Goal: Transaction & Acquisition: Purchase product/service

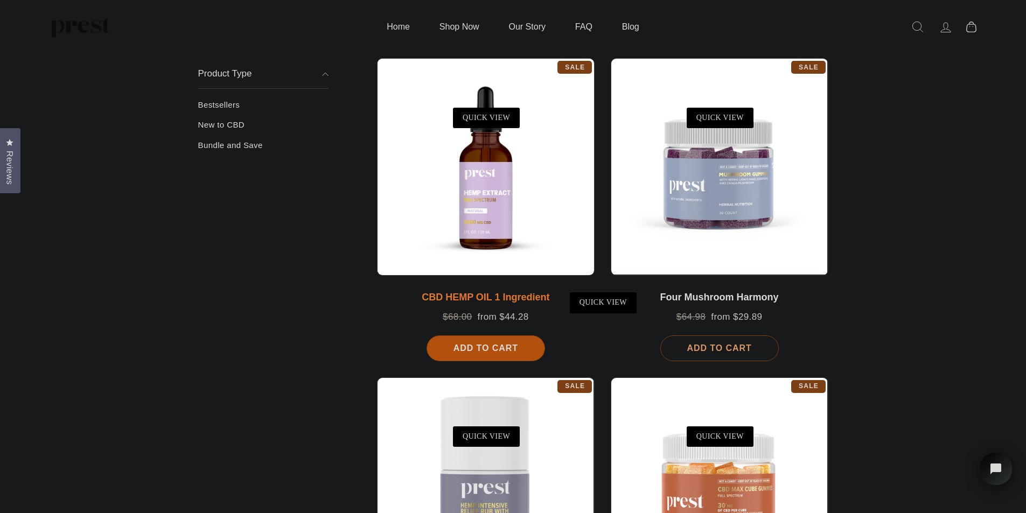
scroll to position [179, 0]
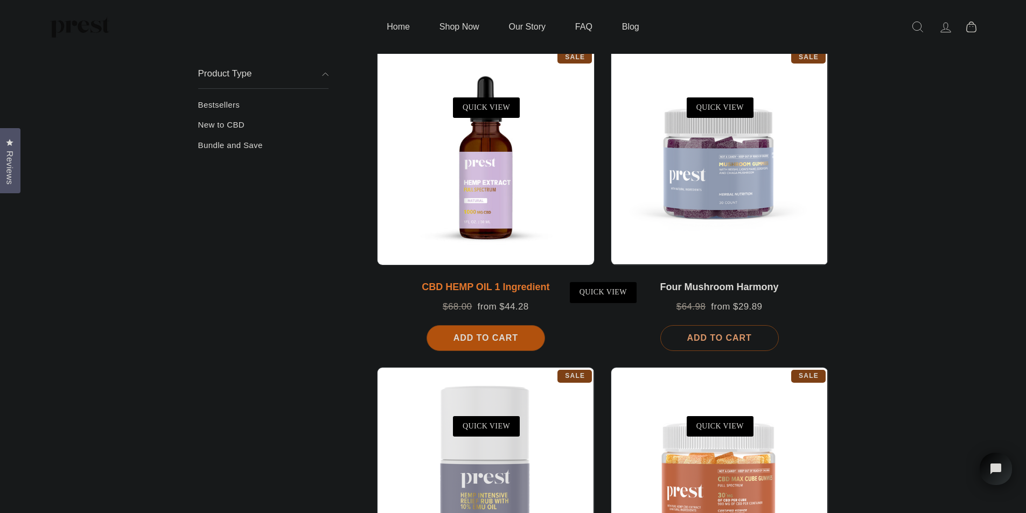
click at [501, 206] on div at bounding box center [486, 157] width 218 height 218
click at [486, 200] on div at bounding box center [486, 157] width 218 height 218
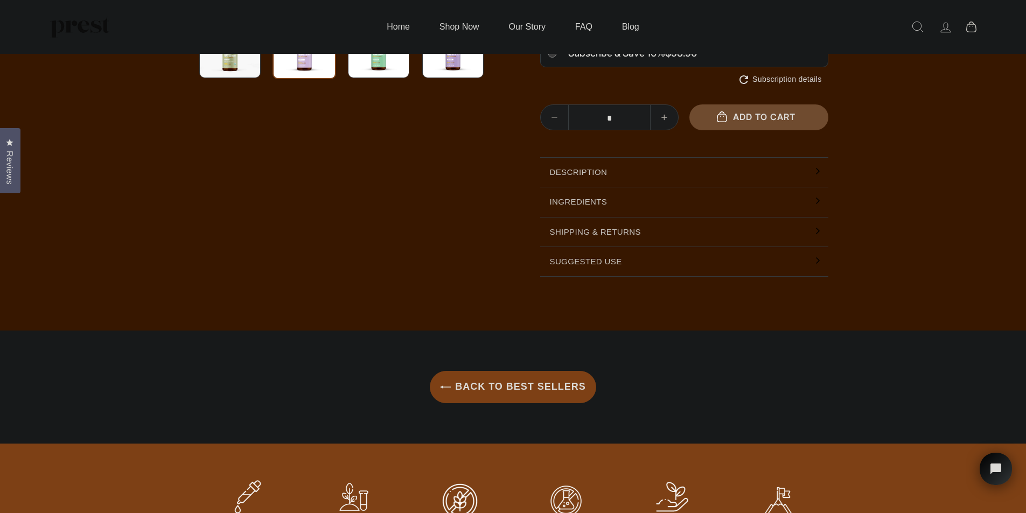
click at [765, 123] on button "Add to cart" at bounding box center [759, 117] width 139 height 25
